Goal: Transaction & Acquisition: Obtain resource

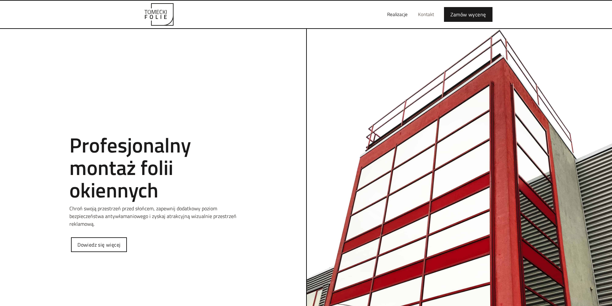
click at [427, 11] on link "Kontakt" at bounding box center [426, 14] width 26 height 21
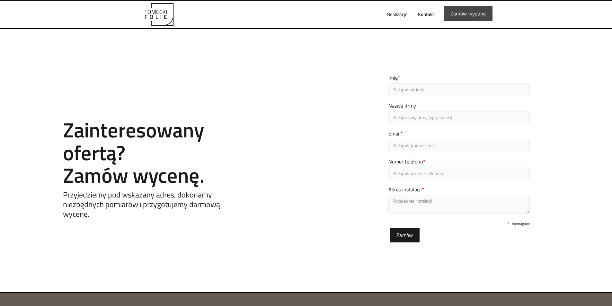
click at [475, 16] on link "Zamów wycenę" at bounding box center [468, 13] width 49 height 15
